Goal: Task Accomplishment & Management: Manage account settings

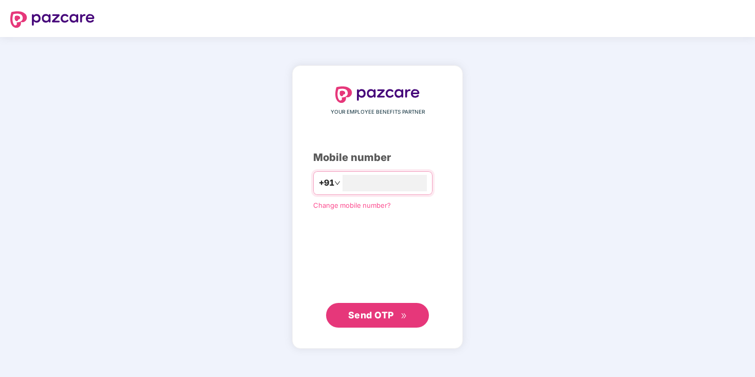
type input "**********"
click at [363, 314] on span "Send OTP" at bounding box center [371, 315] width 46 height 11
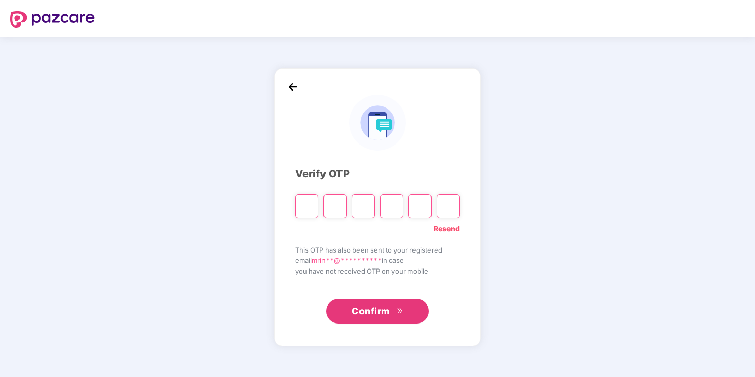
type input "*"
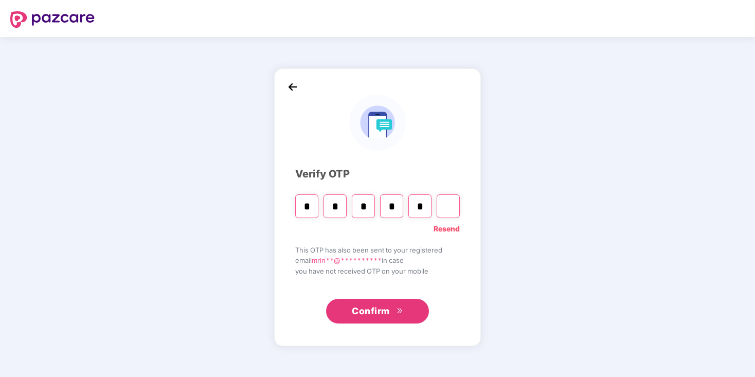
type input "*"
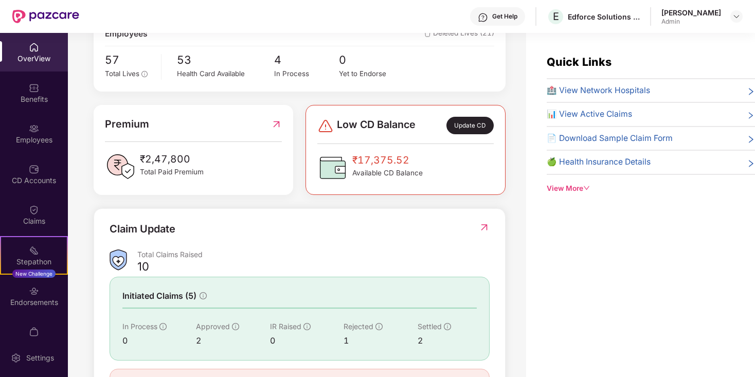
scroll to position [254, 0]
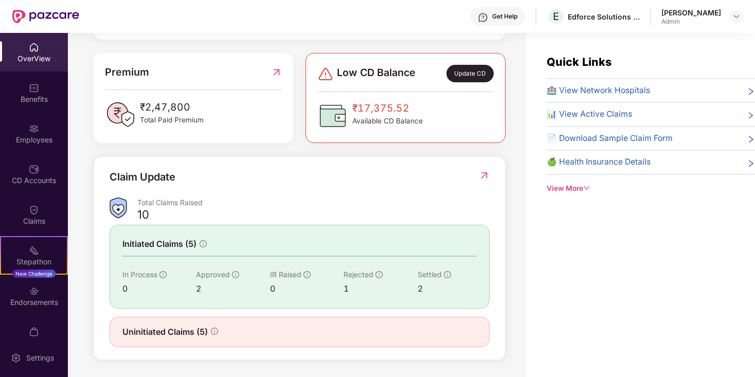
click at [198, 331] on span "Uninitiated Claims (5)" at bounding box center [164, 332] width 85 height 13
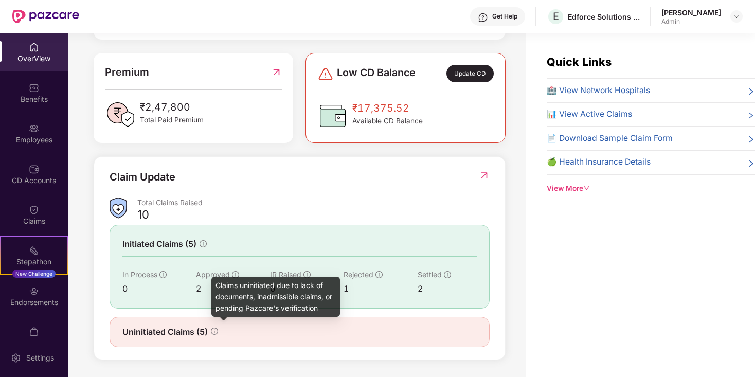
click at [215, 330] on icon "info-circle" at bounding box center [214, 332] width 1 height 4
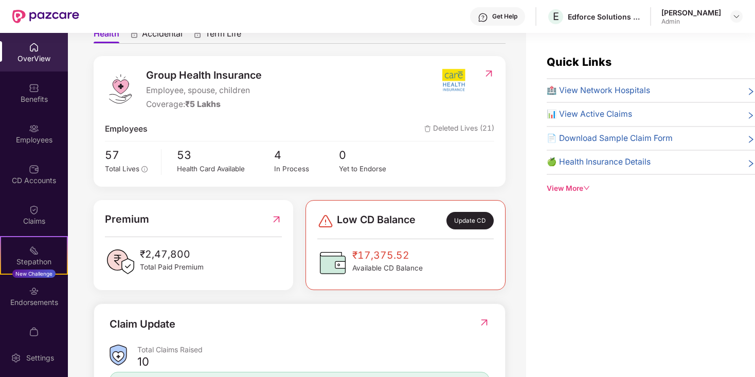
scroll to position [0, 0]
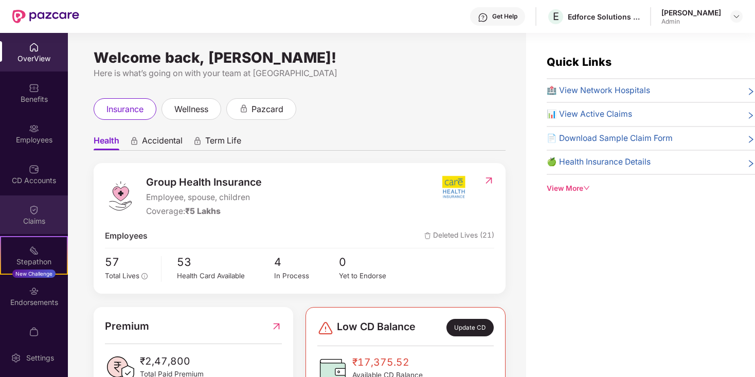
click at [37, 213] on img at bounding box center [34, 210] width 10 height 10
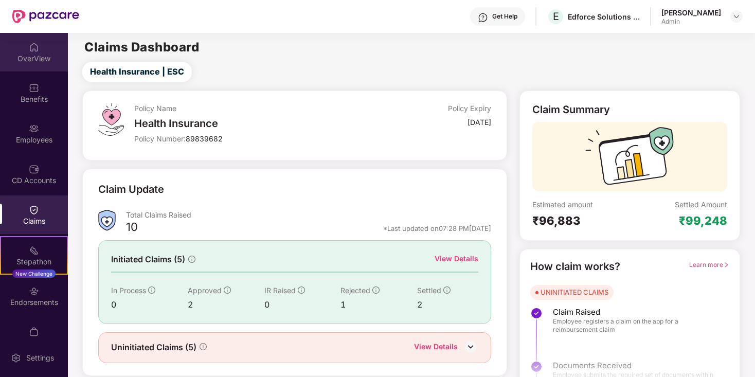
click at [36, 52] on img at bounding box center [34, 47] width 10 height 10
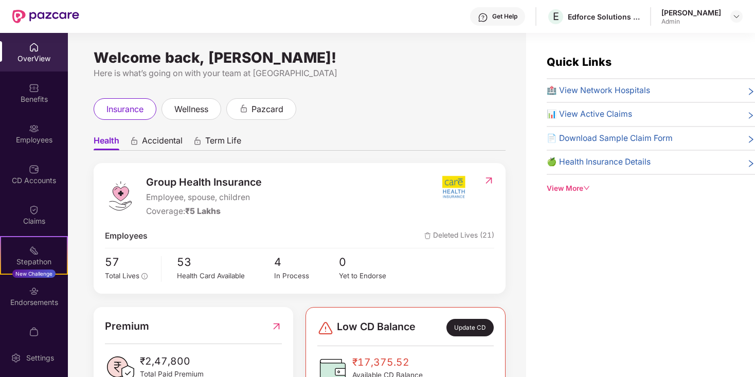
scroll to position [89, 0]
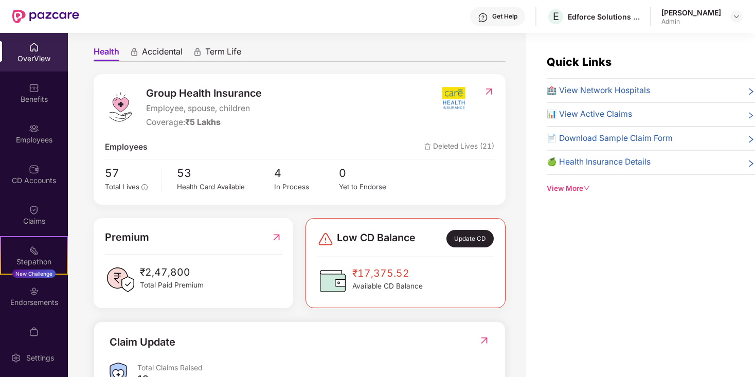
click at [487, 91] on img at bounding box center [489, 91] width 11 height 10
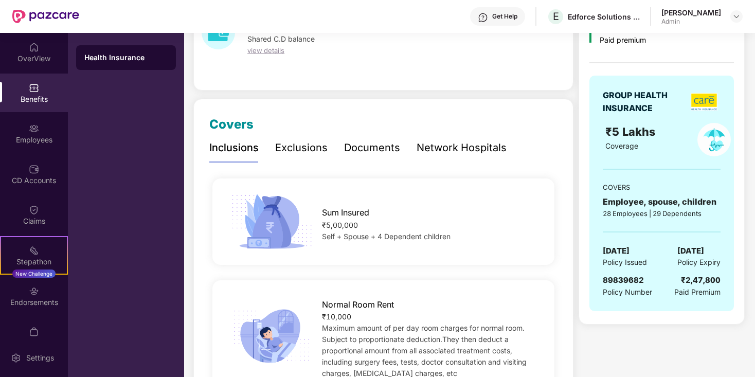
scroll to position [81, 0]
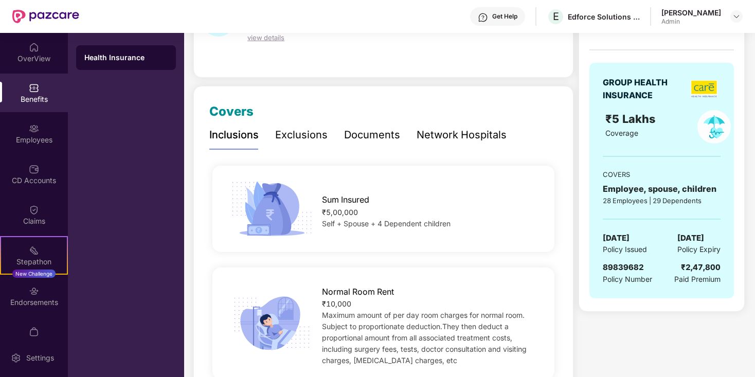
click at [691, 231] on div "GROUP HEALTH INSURANCE ₹5 Lakhs Coverage COVERS Employee, spouse, children 28 E…" at bounding box center [662, 181] width 145 height 236
click at [693, 240] on span "[DATE]" at bounding box center [691, 238] width 27 height 12
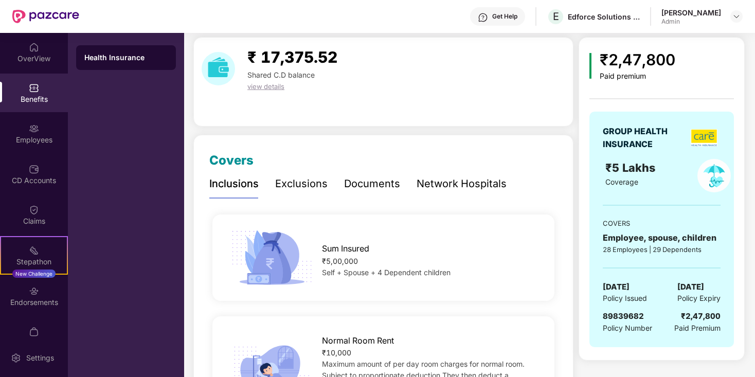
scroll to position [0, 0]
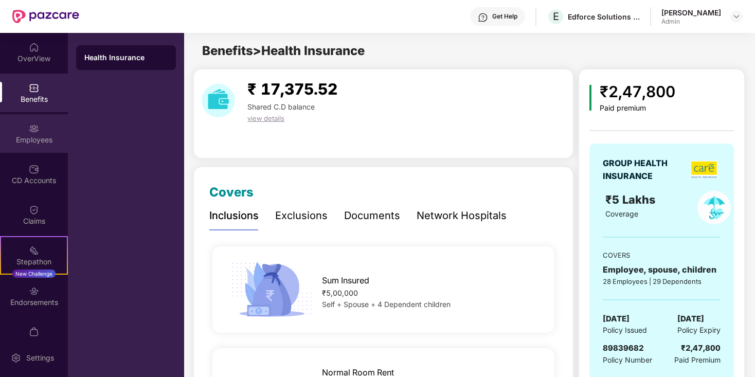
click at [29, 130] on img at bounding box center [34, 128] width 10 height 10
